Goal: Task Accomplishment & Management: Complete application form

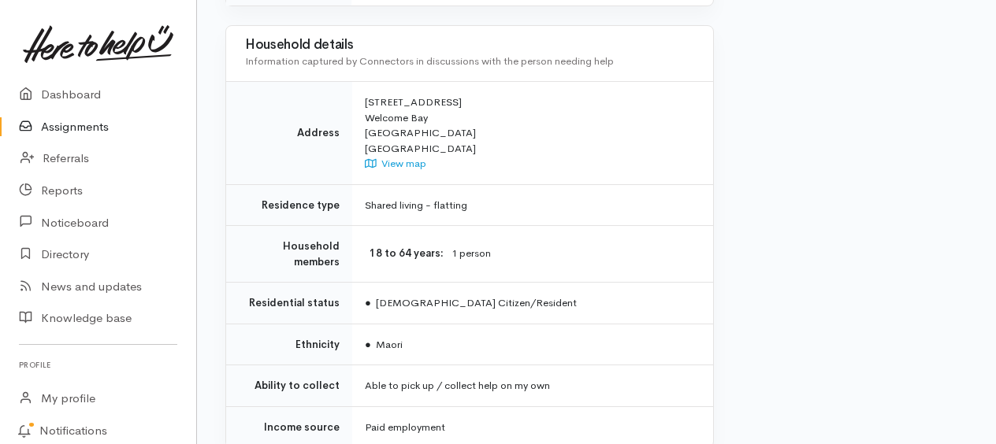
scroll to position [1295, 0]
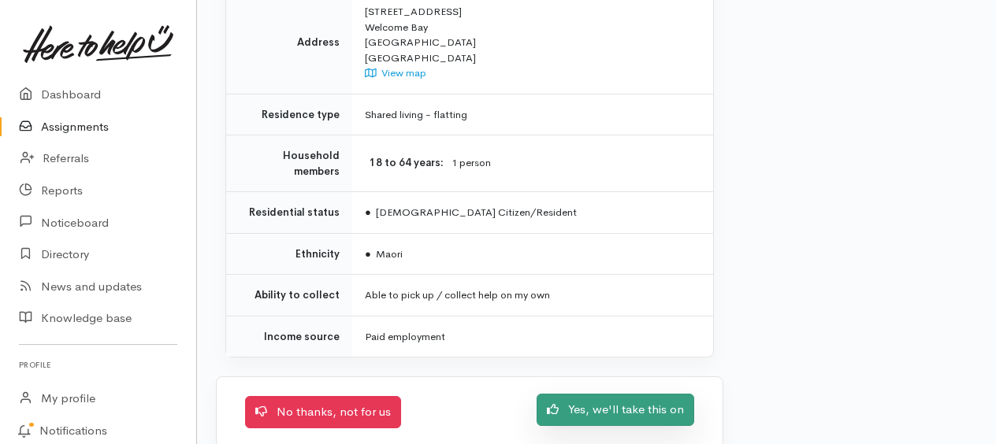
click at [656, 394] on link "Yes, we'll take this on" at bounding box center [616, 410] width 158 height 32
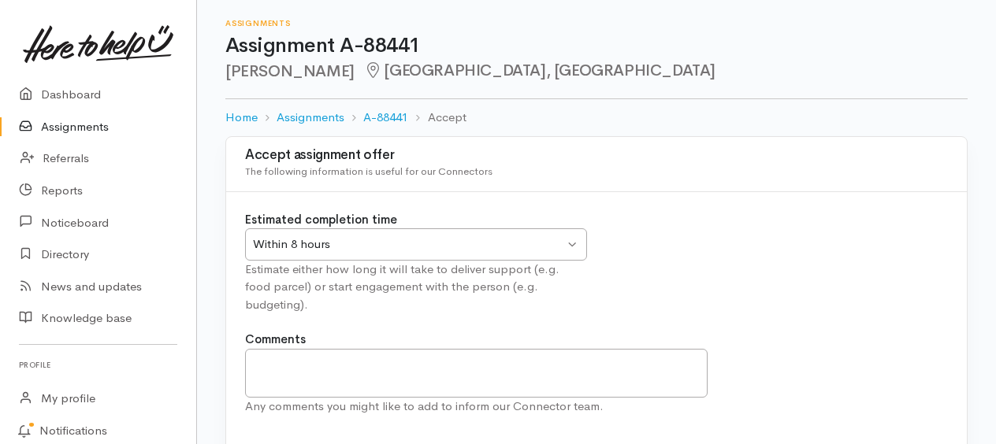
scroll to position [65, 0]
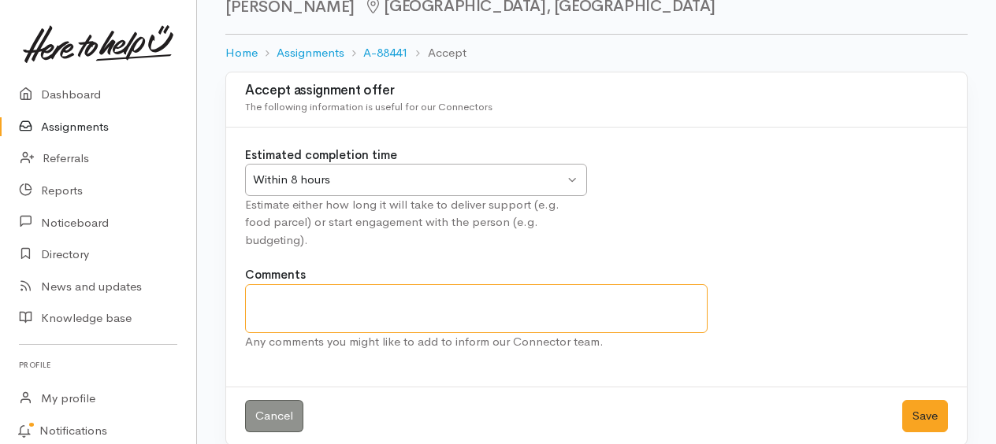
click at [352, 284] on textarea "Comments" at bounding box center [476, 308] width 462 height 49
type textarea "[PERSON_NAME] will be contacted [DATE]"
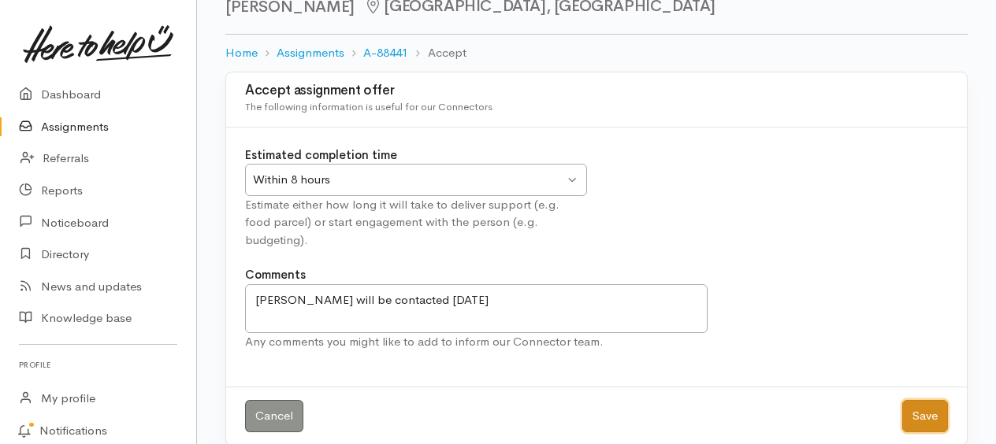
click at [930, 400] on button "Save" at bounding box center [925, 416] width 46 height 32
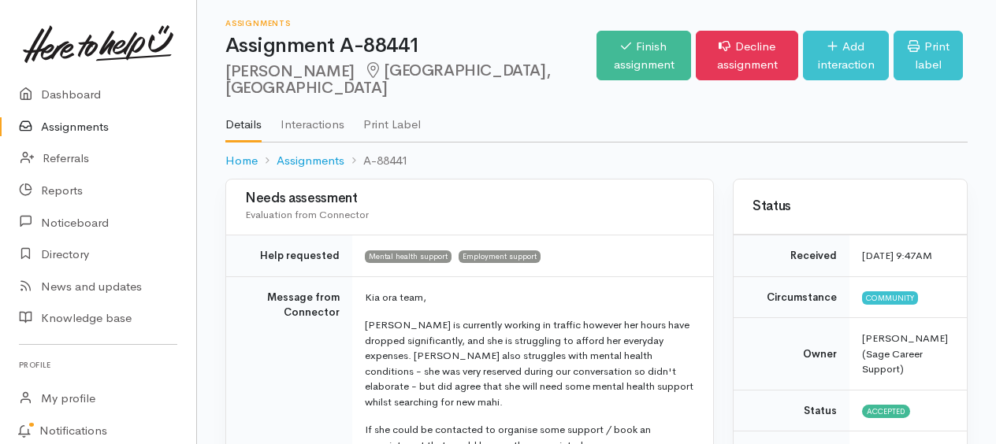
click at [80, 126] on link "Assignments" at bounding box center [98, 127] width 196 height 32
